Goal: Obtain resource: Obtain resource

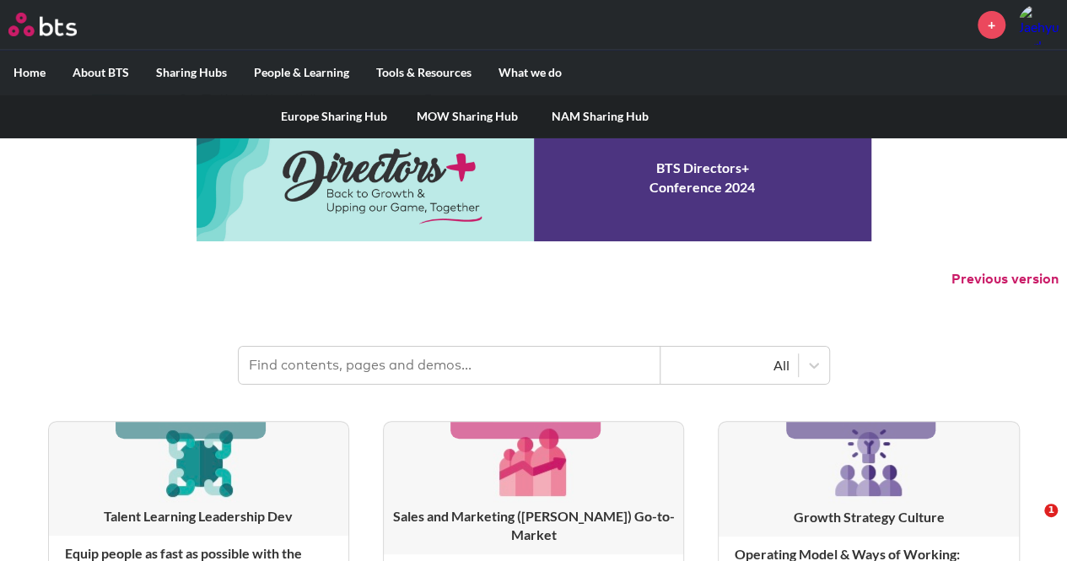
click at [447, 113] on link "MOW Sharing Hub" at bounding box center [467, 116] width 133 height 44
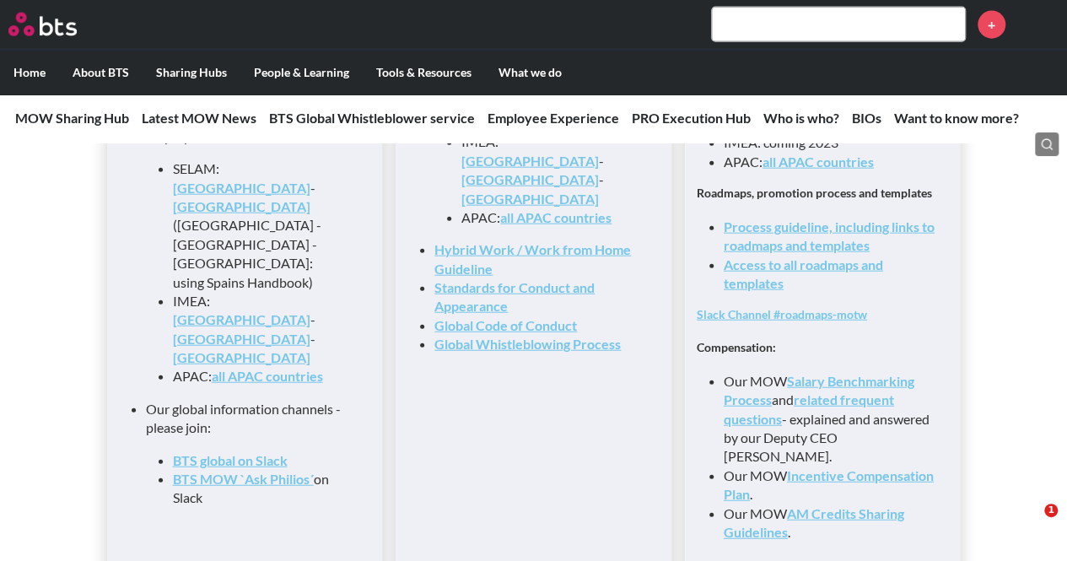
scroll to position [1940, 0]
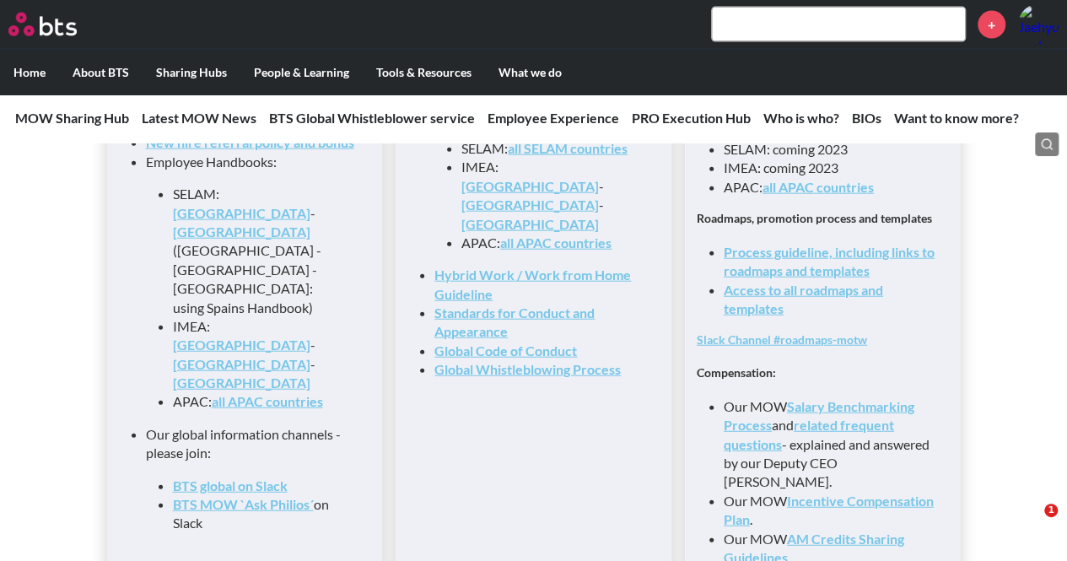
click at [776, 299] on link "Access to all roadmaps and templates" at bounding box center [803, 299] width 159 height 35
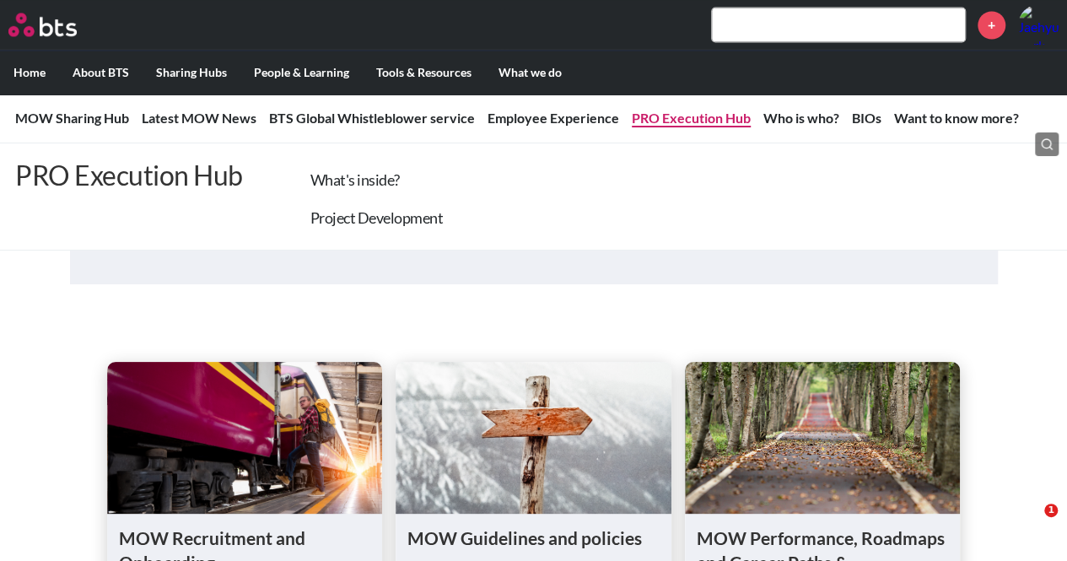
click at [685, 116] on link "PRO Execution Hub" at bounding box center [691, 118] width 119 height 16
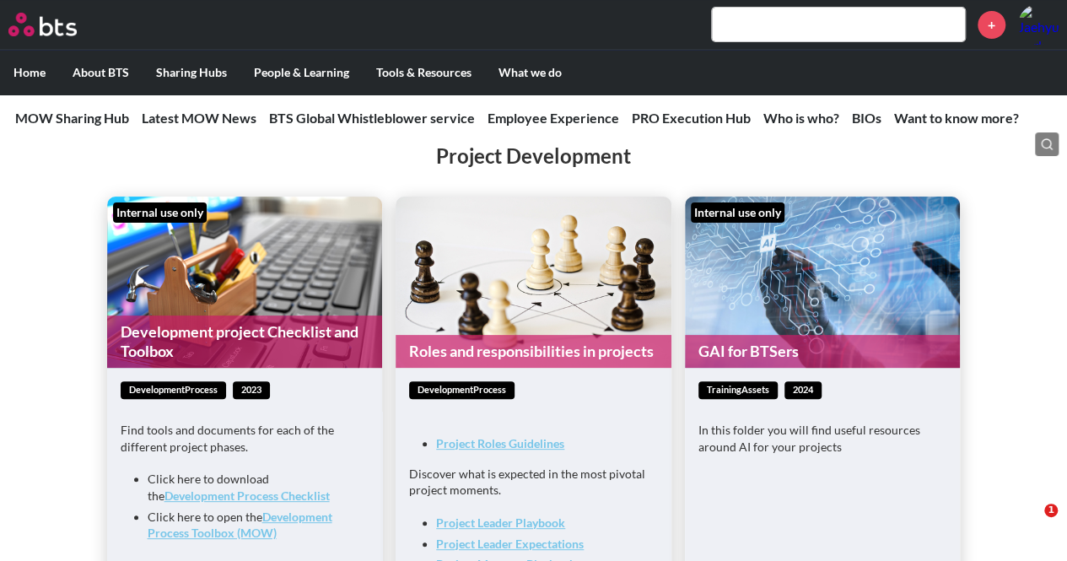
scroll to position [3336, 0]
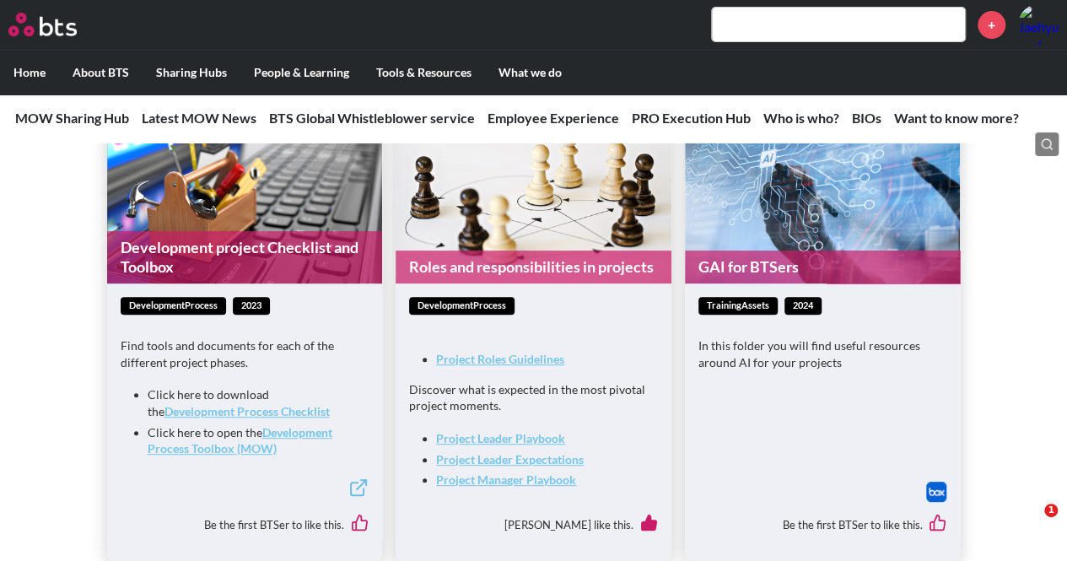
click at [266, 417] on strong "Development Process Checklist" at bounding box center [246, 411] width 165 height 14
